Goal: Transaction & Acquisition: Purchase product/service

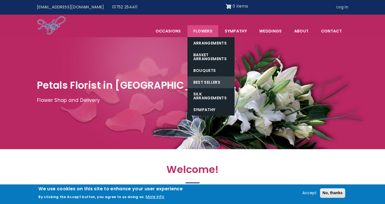
click at [211, 78] on link "Best Sellers" at bounding box center [210, 82] width 47 height 12
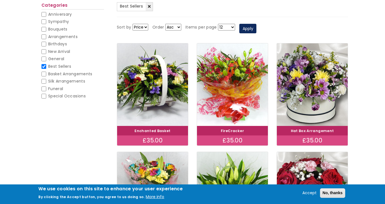
scroll to position [74, 0]
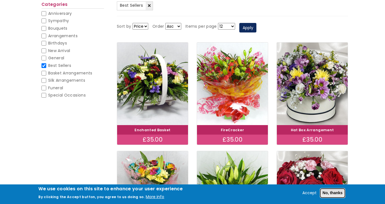
click at [327, 197] on button "No, thanks" at bounding box center [332, 193] width 25 height 10
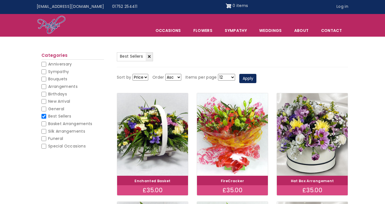
scroll to position [0, 0]
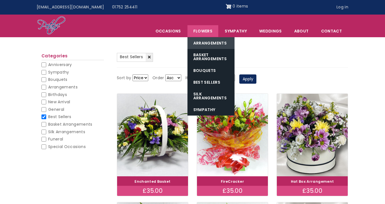
click at [220, 41] on link "Arrangements" at bounding box center [210, 43] width 47 height 12
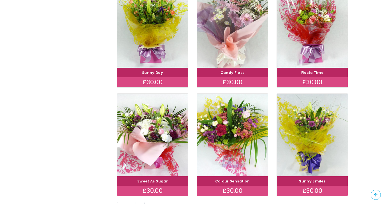
scroll to position [381, 0]
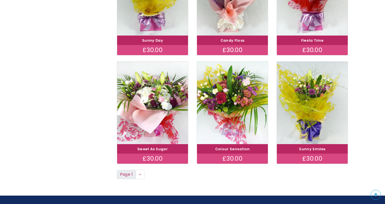
click at [130, 171] on span "Page 1" at bounding box center [126, 175] width 19 height 10
click at [142, 173] on link "Next page ››" at bounding box center [140, 175] width 9 height 10
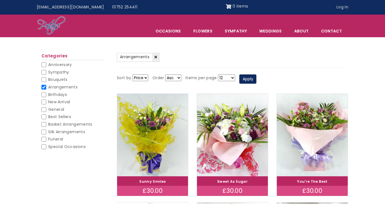
select select "All"
click at [251, 81] on button "Apply" at bounding box center [247, 79] width 17 height 10
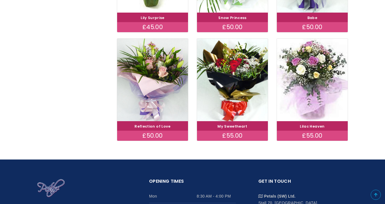
scroll to position [1335, 0]
